Goal: Information Seeking & Learning: Learn about a topic

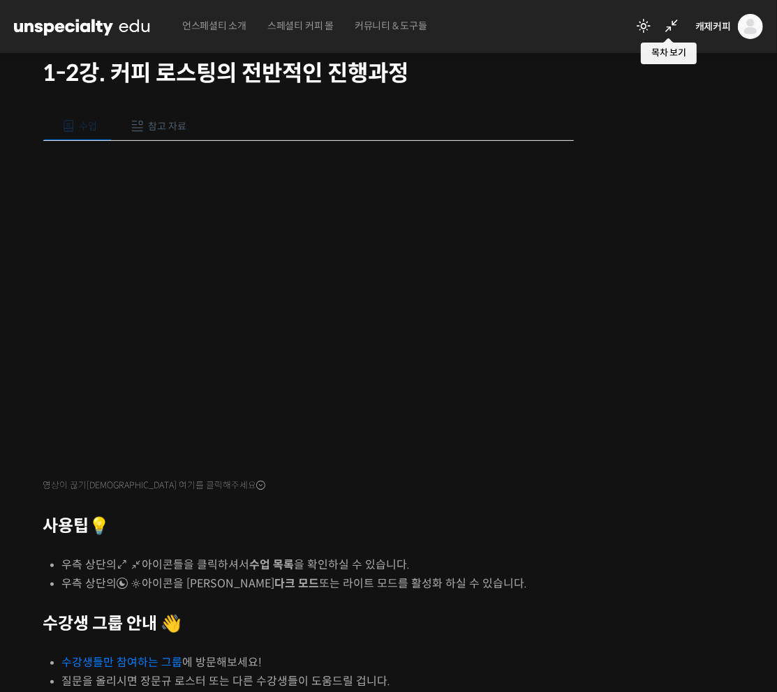
scroll to position [98, 0]
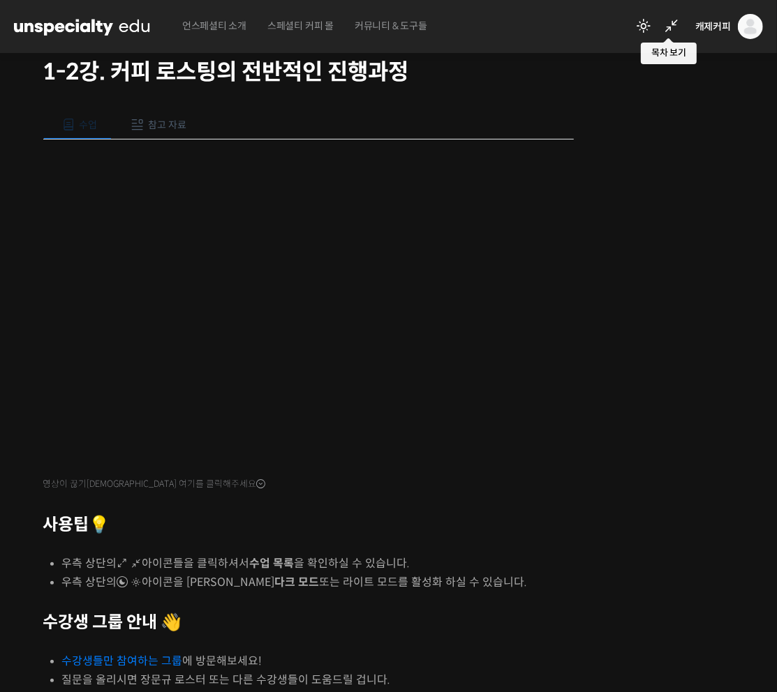
click at [168, 114] on button "참고 자료" at bounding box center [156, 124] width 89 height 29
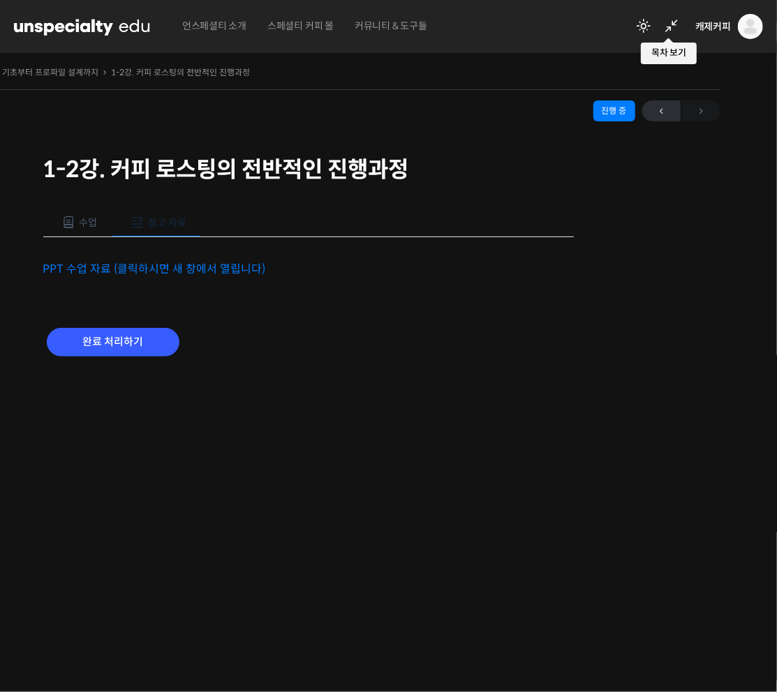
scroll to position [0, 0]
click at [155, 266] on link "PPT 수업 자료 (클릭하시면 새 창에서 열립니다)" at bounding box center [154, 269] width 223 height 15
click at [74, 227] on span at bounding box center [69, 223] width 14 height 14
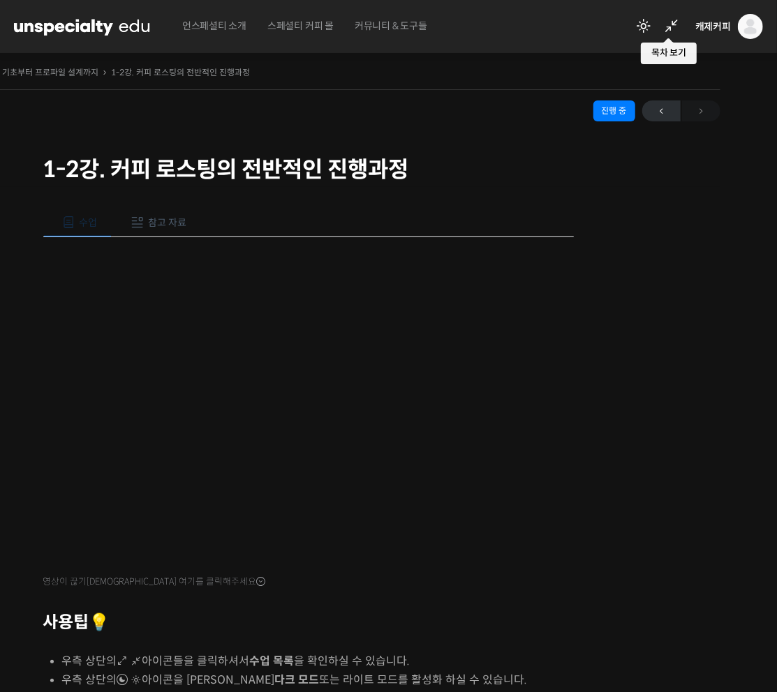
click at [699, 116] on div "← 이전" at bounding box center [681, 110] width 78 height 21
click at [666, 112] on span "←" at bounding box center [661, 111] width 38 height 19
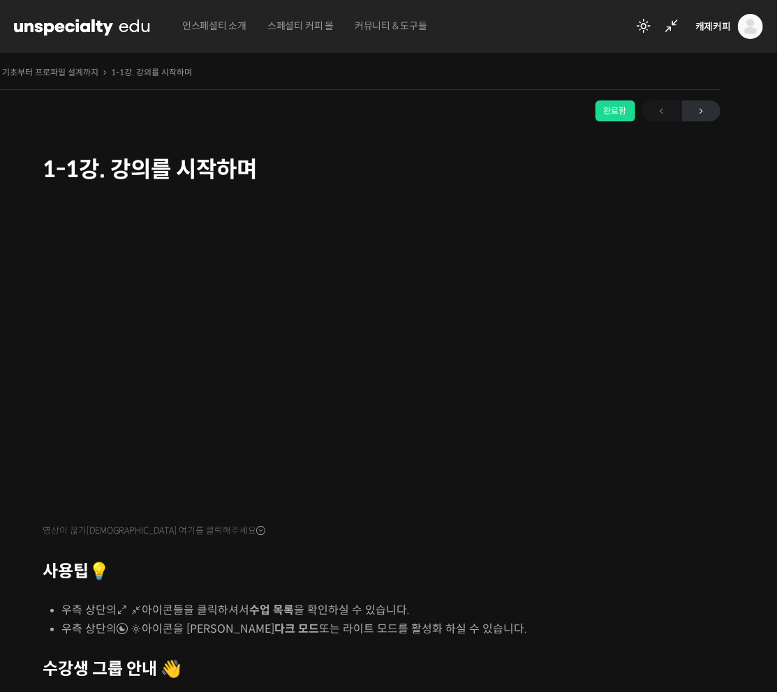
scroll to position [176, 0]
click at [686, 102] on span "→" at bounding box center [701, 111] width 38 height 19
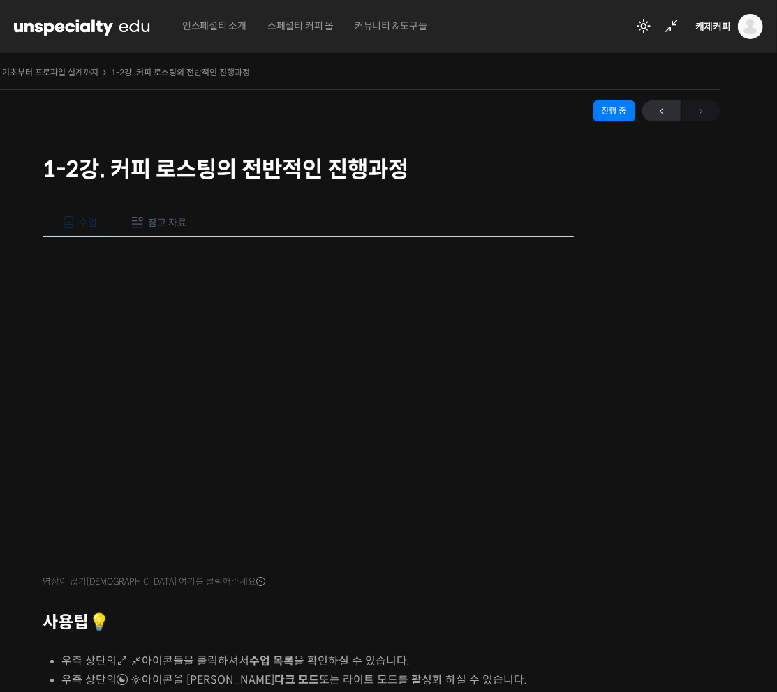
scroll to position [244, 0]
click at [174, 217] on span "참고 자료" at bounding box center [167, 222] width 38 height 13
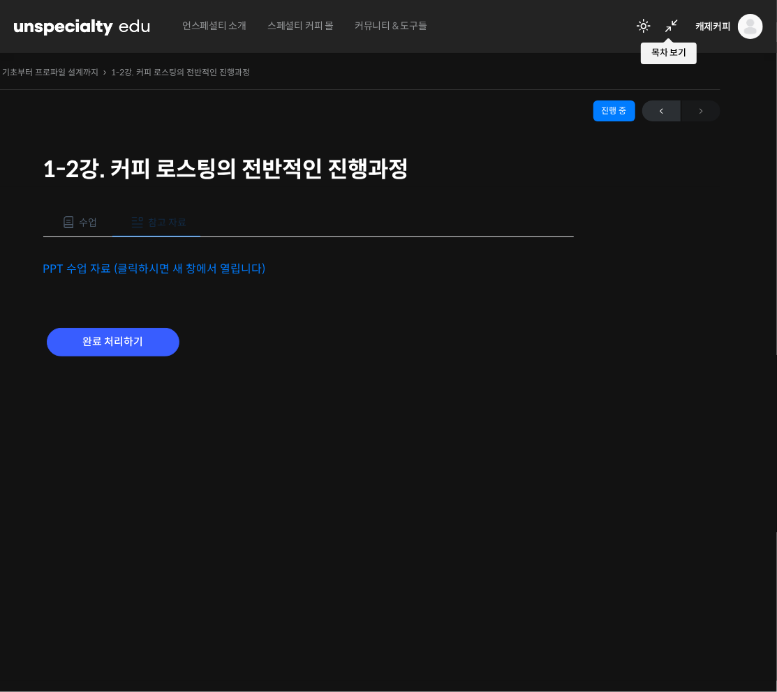
click at [83, 218] on span "수업" at bounding box center [88, 222] width 18 height 13
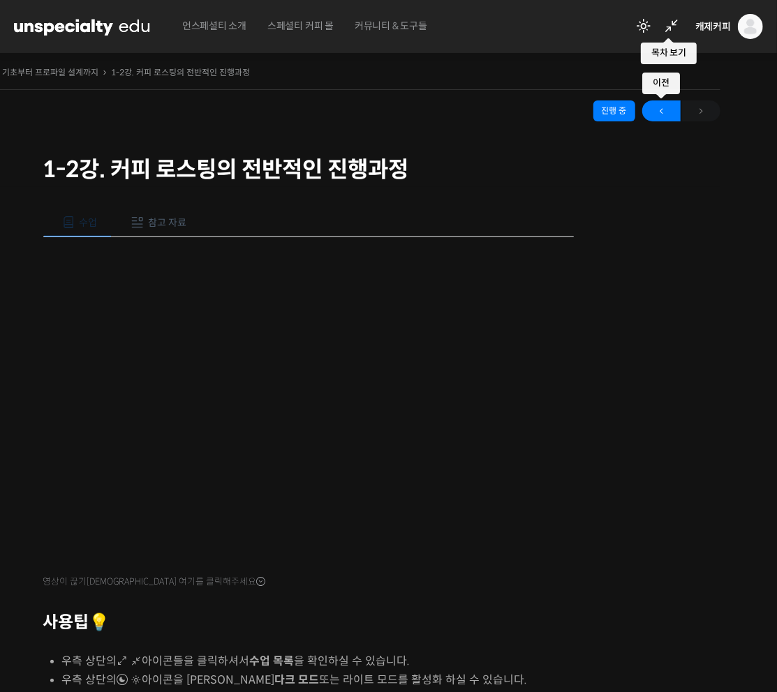
click at [657, 115] on span "←" at bounding box center [661, 111] width 38 height 19
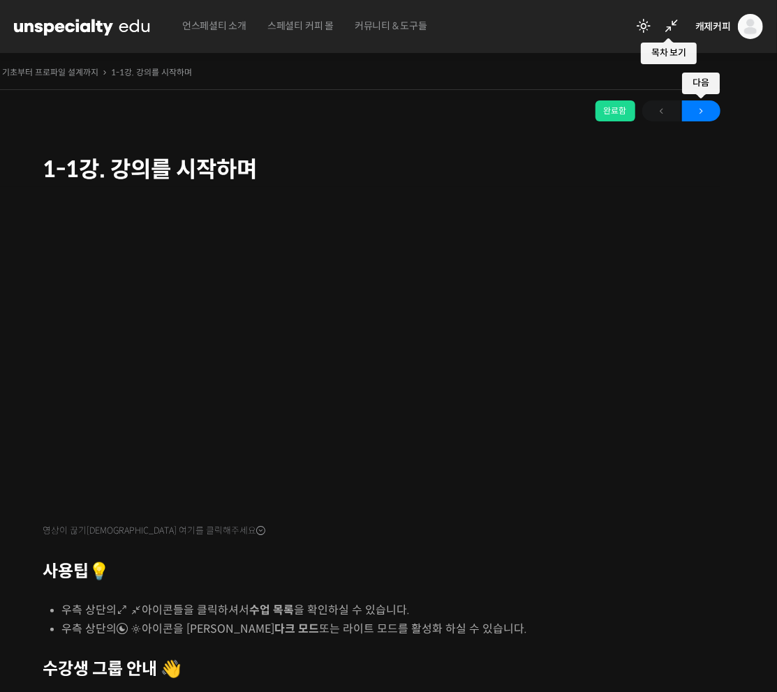
click at [704, 115] on span "→" at bounding box center [701, 111] width 38 height 19
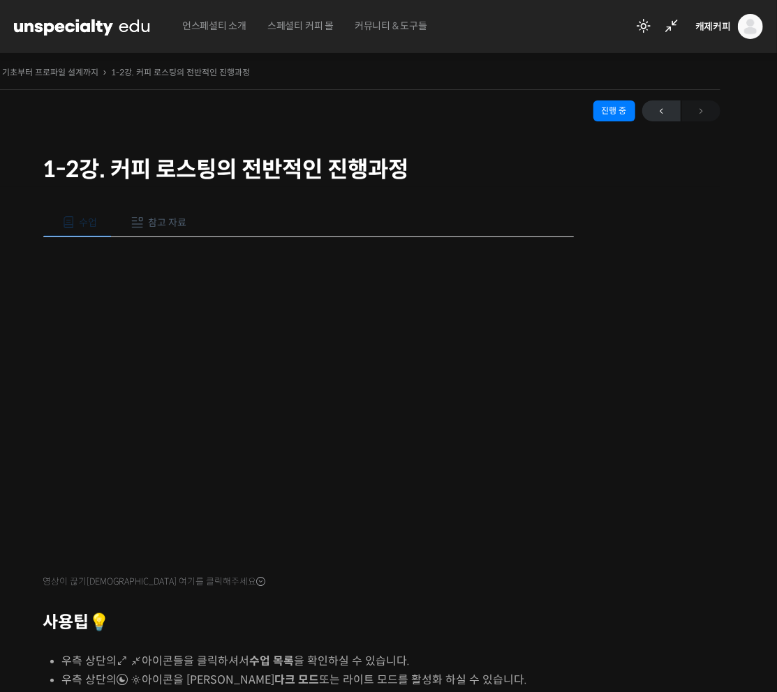
scroll to position [244, 0]
click at [703, 111] on div "← 이전" at bounding box center [681, 110] width 78 height 21
click at [672, 24] on icon at bounding box center [671, 26] width 17 height 17
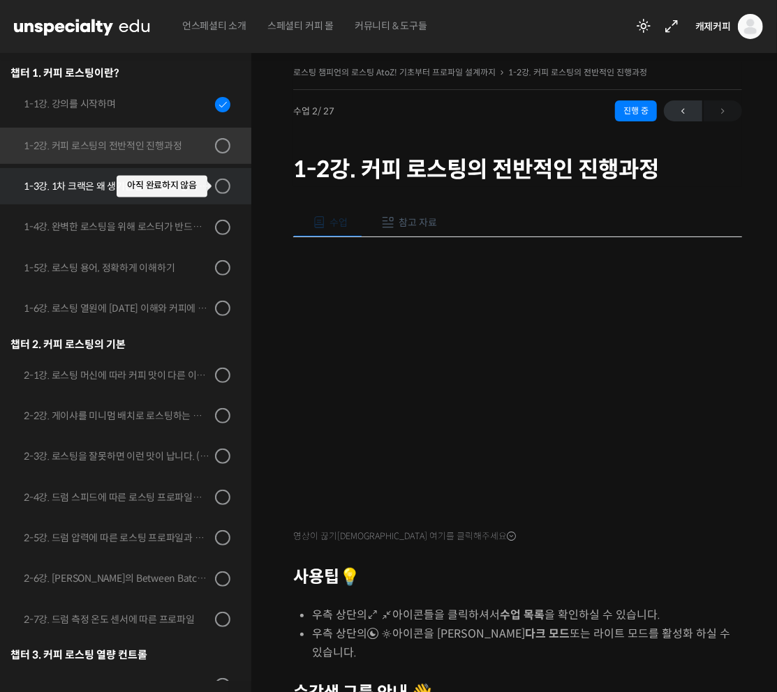
scroll to position [164, 0]
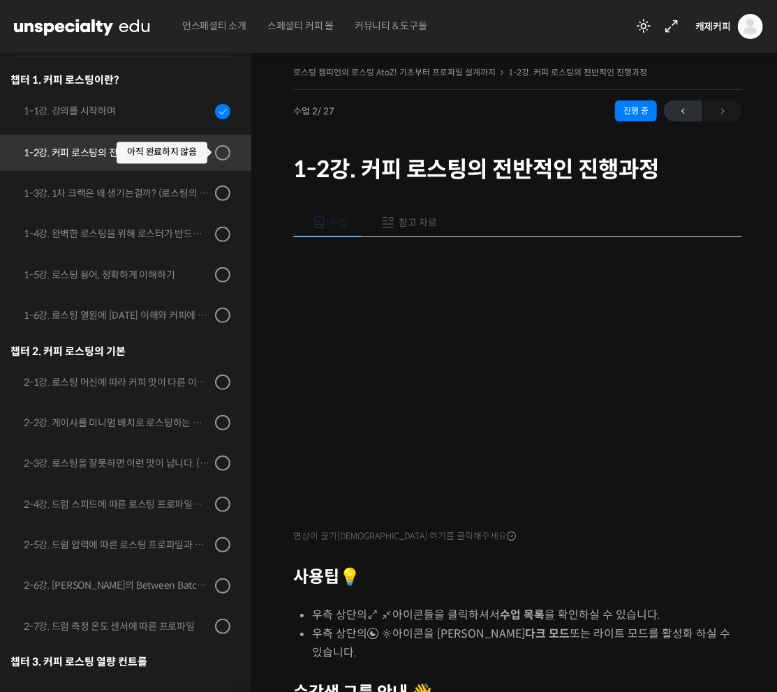
click at [216, 153] on div at bounding box center [222, 152] width 15 height 15
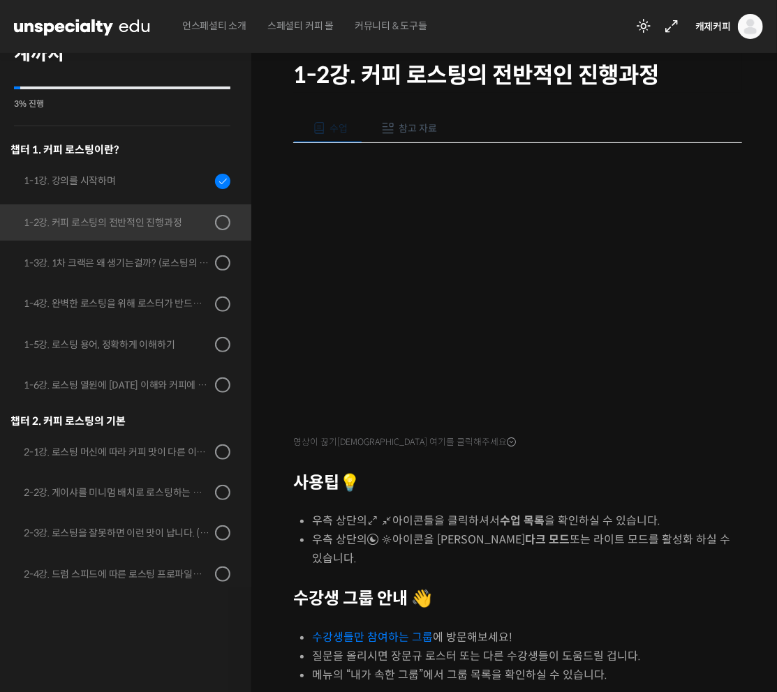
scroll to position [207, 0]
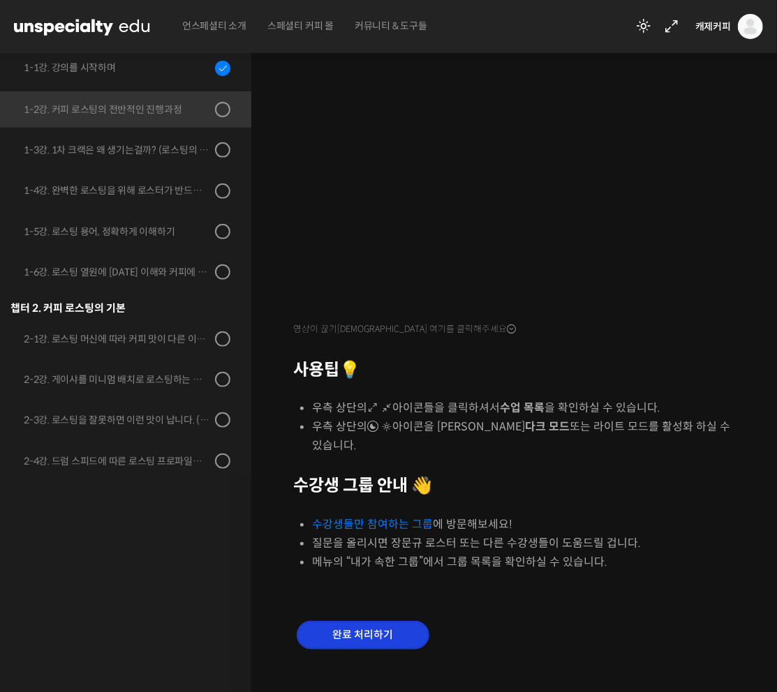
click at [366, 621] on input "완료 처리하기" at bounding box center [363, 635] width 133 height 29
